Goal: Answer question/provide support

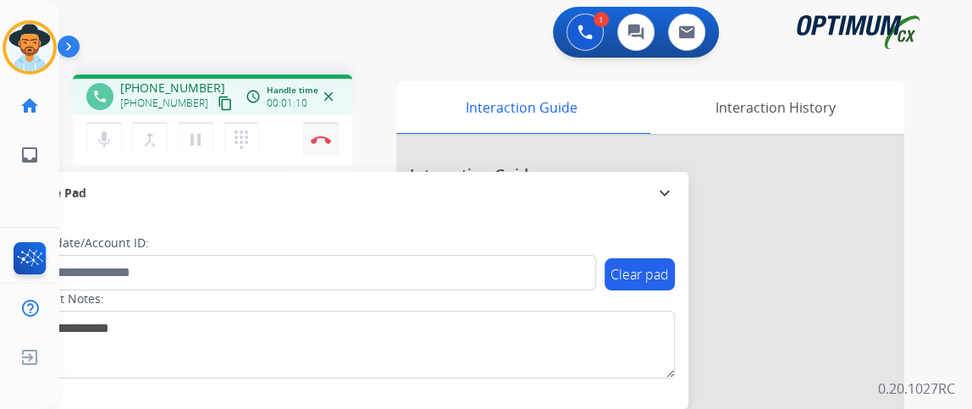
click at [325, 135] on img at bounding box center [321, 139] width 20 height 8
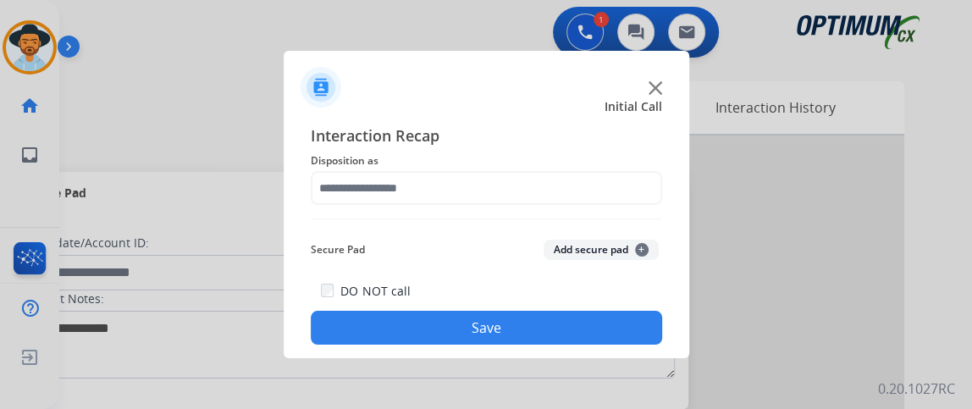
click at [326, 141] on span "Interaction Recap" at bounding box center [486, 137] width 351 height 27
click at [551, 167] on span "Disposition as" at bounding box center [486, 161] width 351 height 20
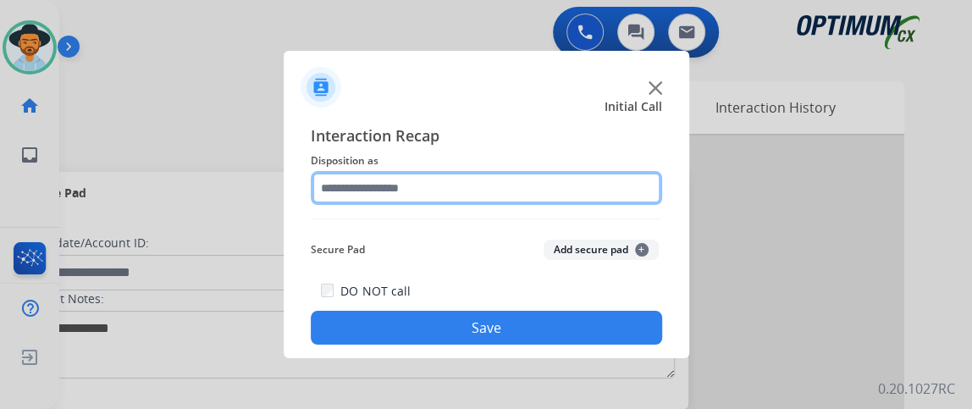
click at [559, 190] on input "text" at bounding box center [486, 188] width 351 height 34
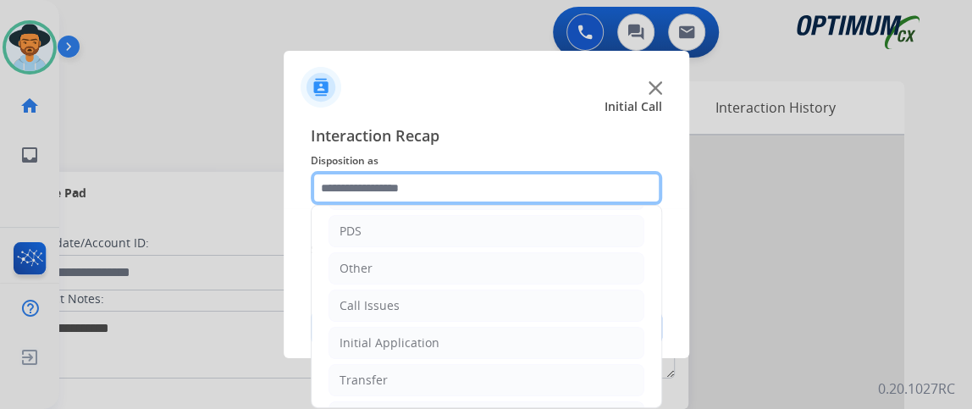
scroll to position [111, 0]
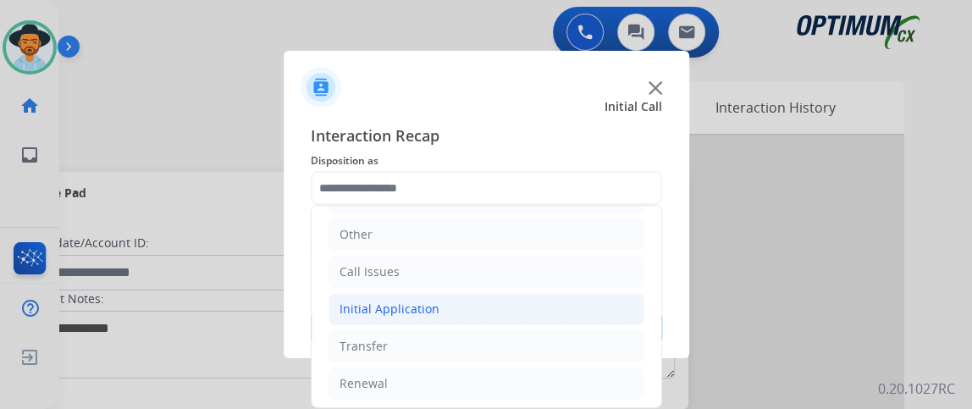
click at [575, 309] on li "Initial Application" at bounding box center [486, 309] width 316 height 32
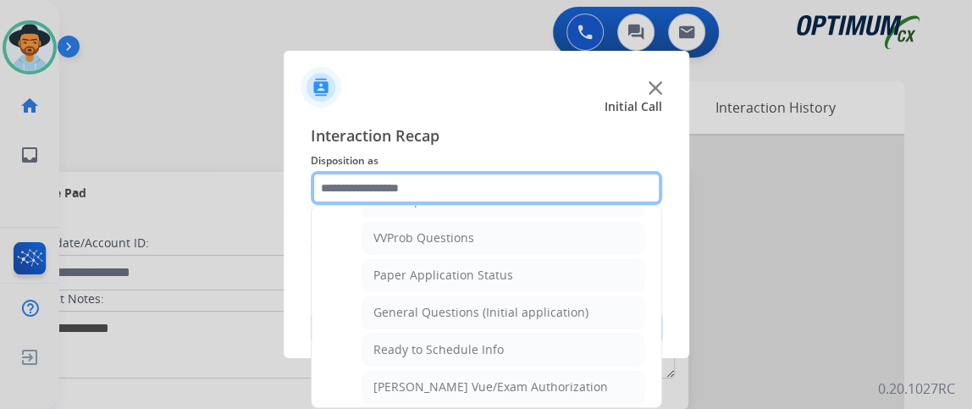
scroll to position [907, 0]
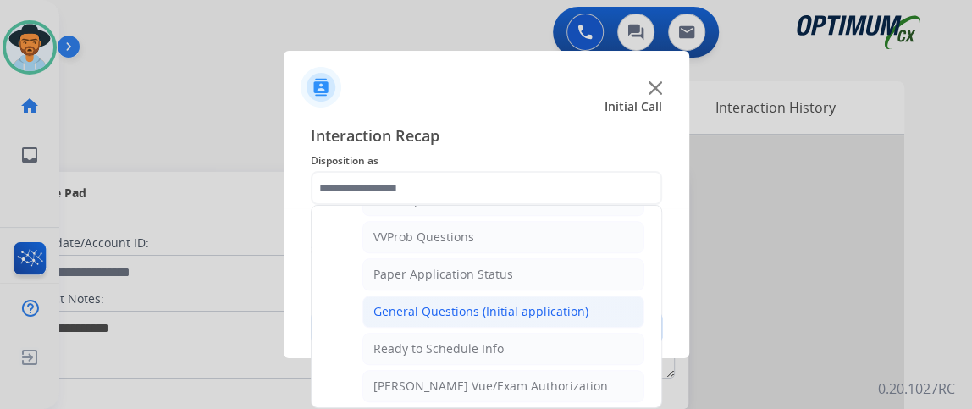
click at [590, 295] on li "General Questions (Initial application)" at bounding box center [503, 311] width 282 height 32
type input "**********"
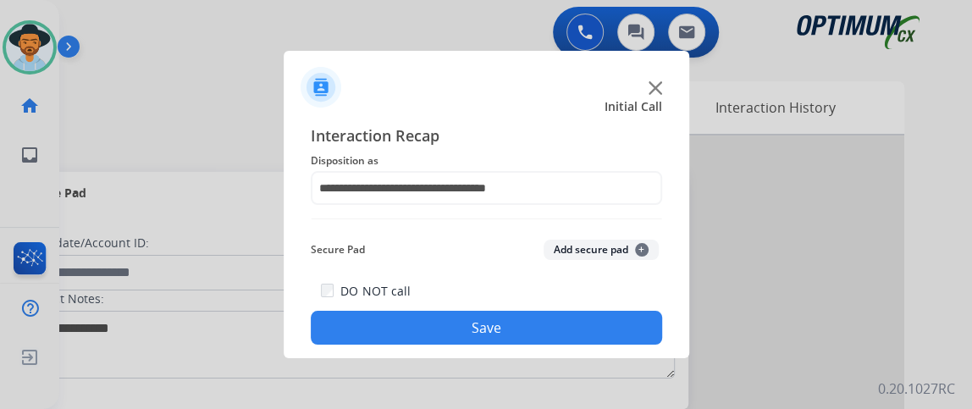
click at [594, 331] on button "Save" at bounding box center [486, 328] width 351 height 34
